Goal: Information Seeking & Learning: Learn about a topic

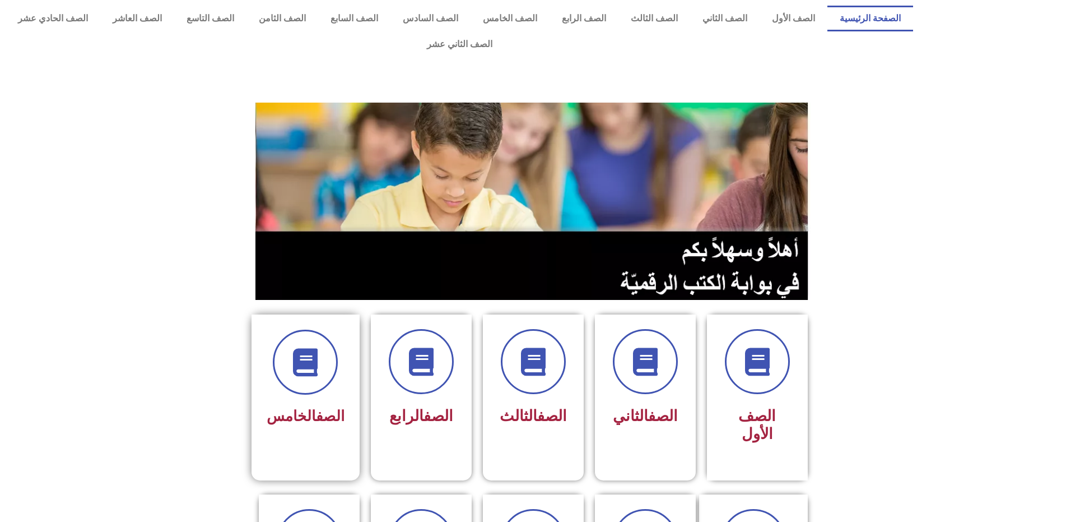
click at [310, 372] on div "الصف الخامس" at bounding box center [306, 379] width 78 height 101
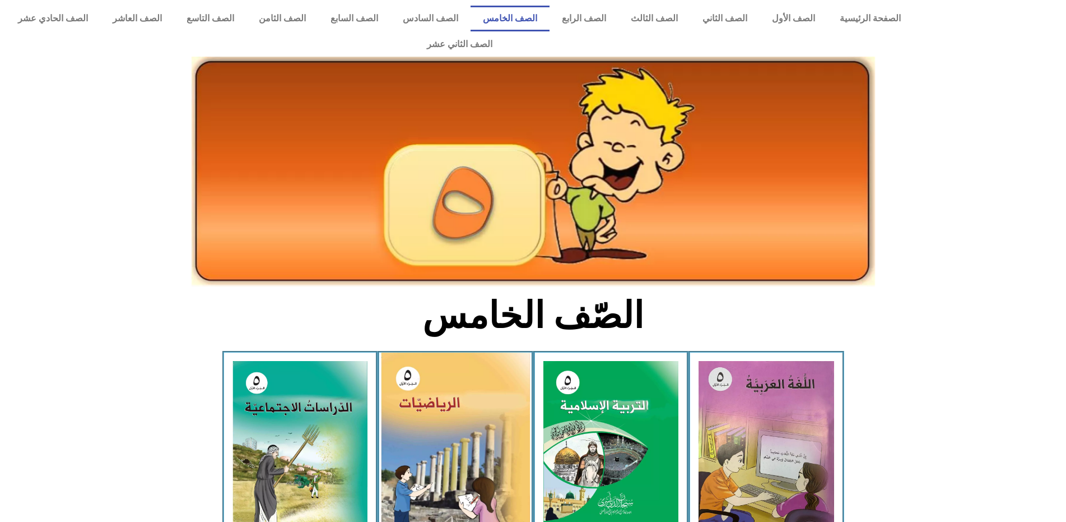
click at [482, 410] on img at bounding box center [455, 445] width 149 height 187
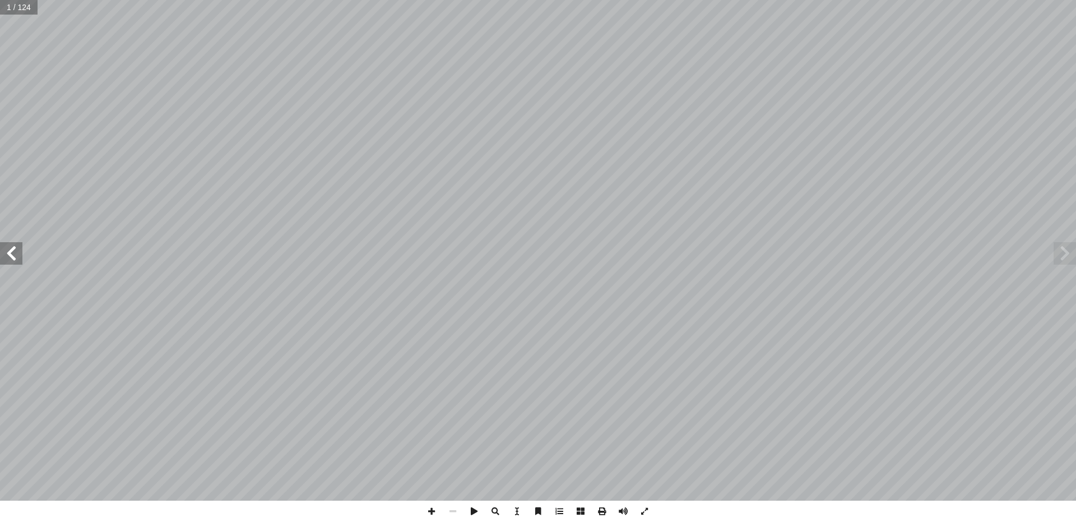
click at [12, 245] on span at bounding box center [11, 253] width 22 height 22
click at [13, 248] on span at bounding box center [11, 253] width 22 height 22
click at [14, 249] on span at bounding box center [11, 253] width 22 height 22
click at [15, 248] on span at bounding box center [11, 253] width 22 height 22
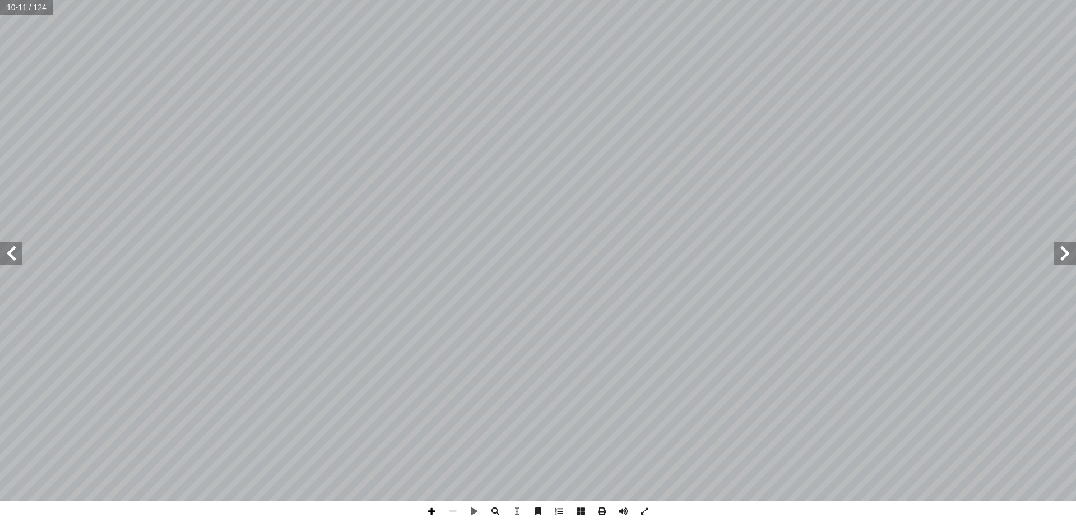
click at [426, 510] on span at bounding box center [431, 510] width 21 height 21
drag, startPoint x: 1071, startPoint y: 257, endPoint x: 1075, endPoint y: 245, distance: 11.9
click at [1075, 245] on span at bounding box center [1064, 253] width 22 height 22
click at [1075, 102] on html "الصفحة الرئيسية الصف الأول الصف الثاني الصف الثالث الصف الرابع الصف الخامس الصف…" at bounding box center [538, 51] width 1076 height 102
click at [451, 511] on span at bounding box center [452, 510] width 21 height 21
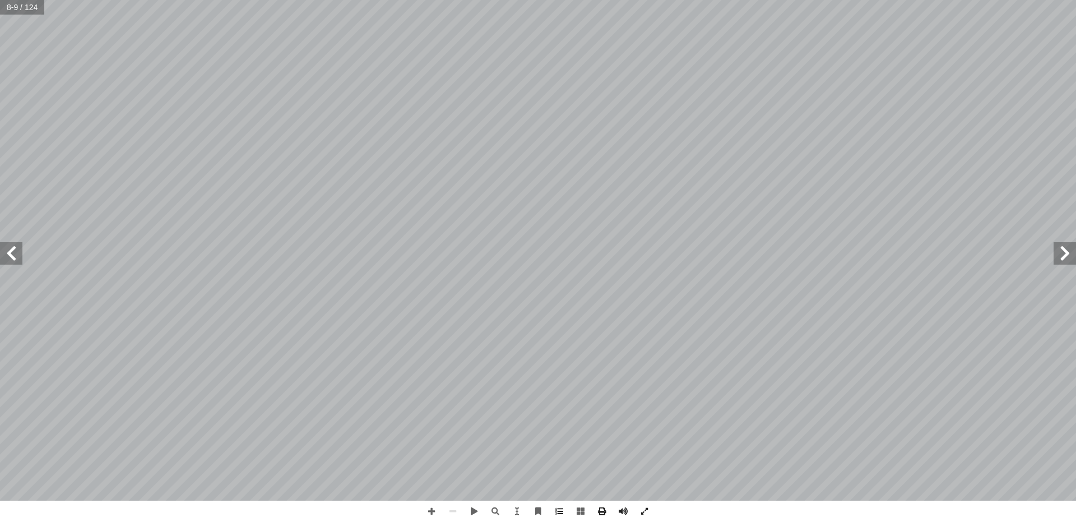
click at [12, 254] on span at bounding box center [11, 253] width 22 height 22
click at [497, 509] on span at bounding box center [495, 510] width 21 height 21
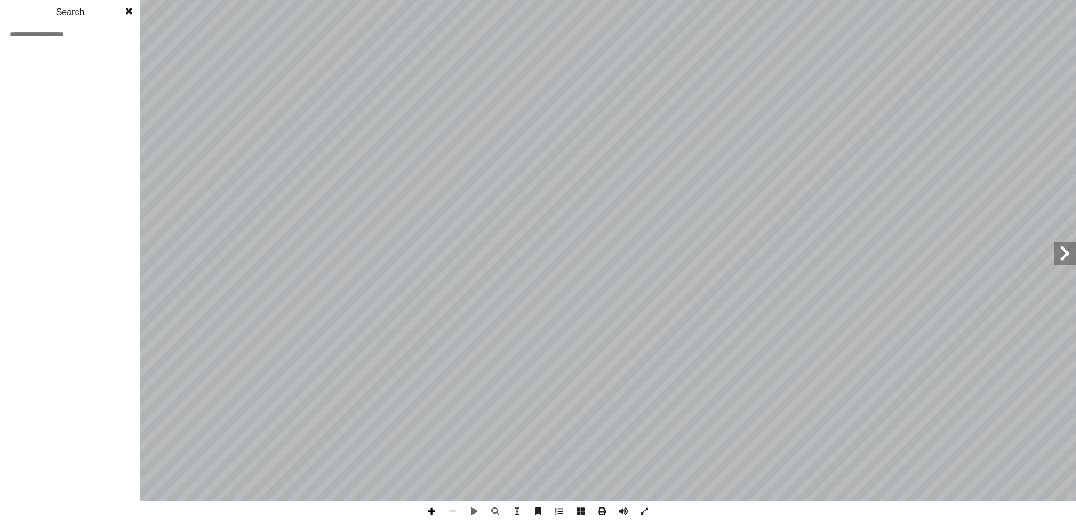
click at [429, 509] on span at bounding box center [431, 510] width 21 height 21
click at [536, 102] on html "الصفحة الرئيسية الصف الأول الصف الثاني الصف الثالث الصف الرابع الصف الخامس الصف…" at bounding box center [538, 51] width 1076 height 102
click at [427, 507] on span at bounding box center [431, 510] width 21 height 21
click at [1064, 261] on span at bounding box center [1064, 253] width 22 height 22
click at [450, 510] on span at bounding box center [452, 510] width 21 height 21
